Goal: Transaction & Acquisition: Purchase product/service

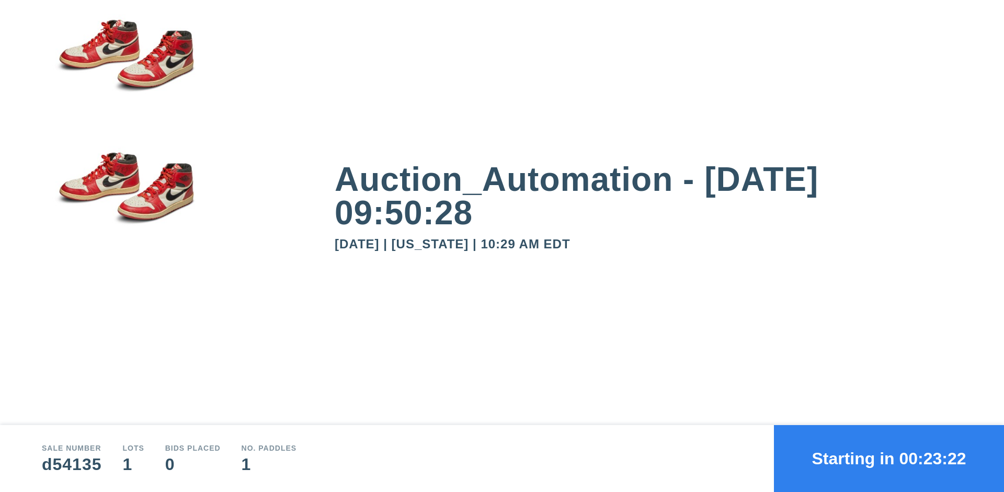
click at [889, 458] on button "Starting in 00:23:22" at bounding box center [889, 458] width 230 height 67
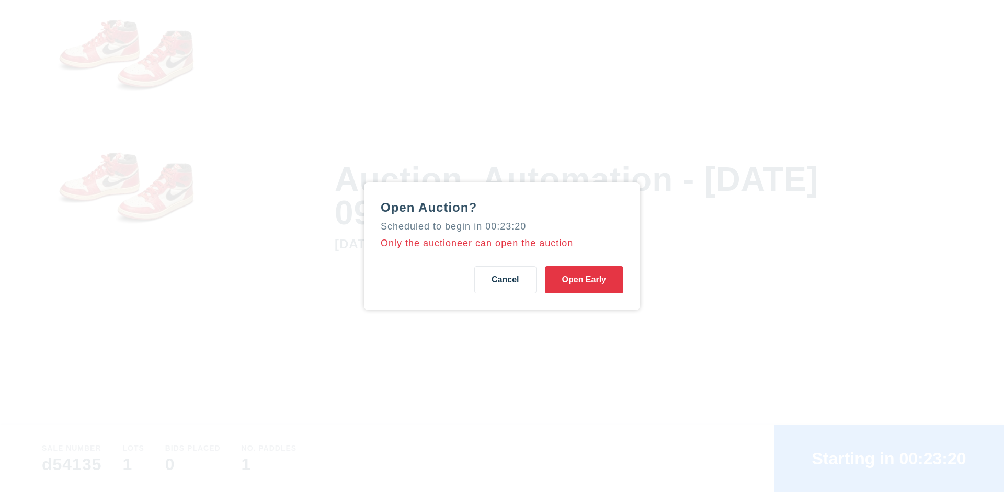
click at [584, 279] on button "Open Early" at bounding box center [584, 279] width 78 height 27
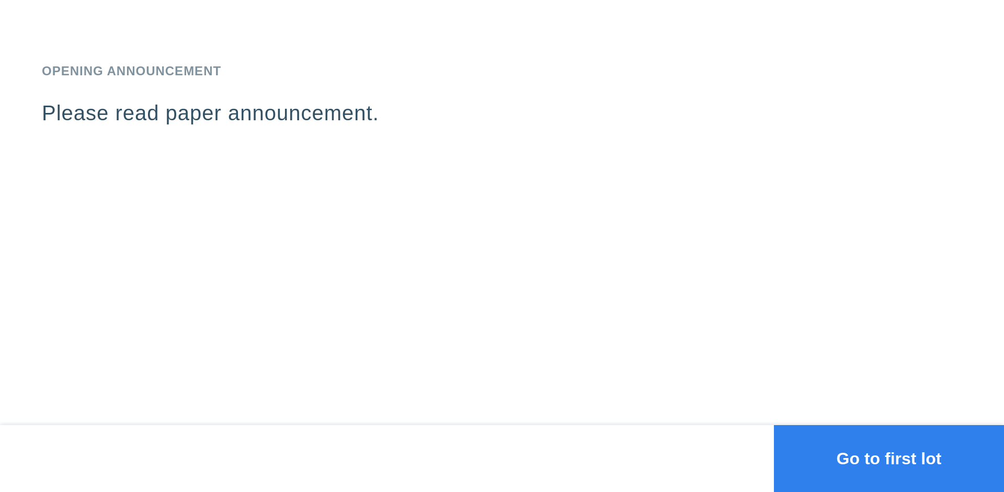
click at [889, 458] on button "Go to first lot" at bounding box center [889, 458] width 230 height 67
